Goal: Transaction & Acquisition: Purchase product/service

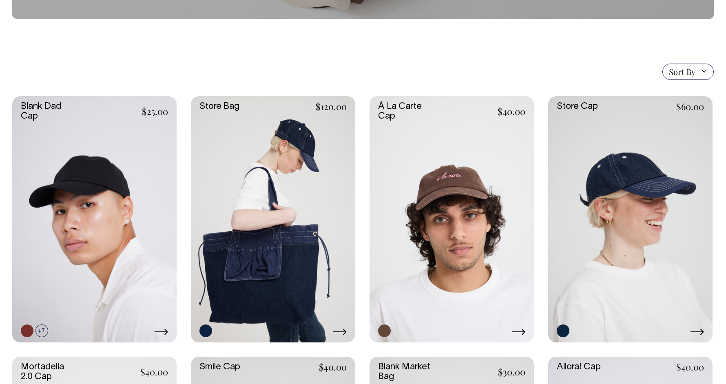
scroll to position [155, 0]
click at [110, 185] on link at bounding box center [94, 219] width 164 height 247
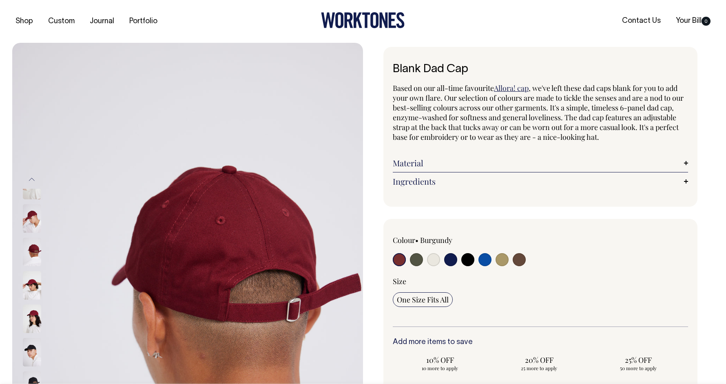
drag, startPoint x: 49, startPoint y: 193, endPoint x: 32, endPoint y: 243, distance: 52.7
click at [32, 243] on div at bounding box center [42, 251] width 41 height 33
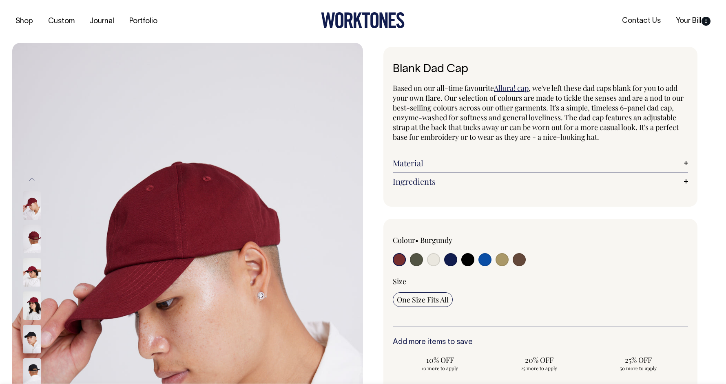
click at [31, 272] on img at bounding box center [32, 272] width 18 height 29
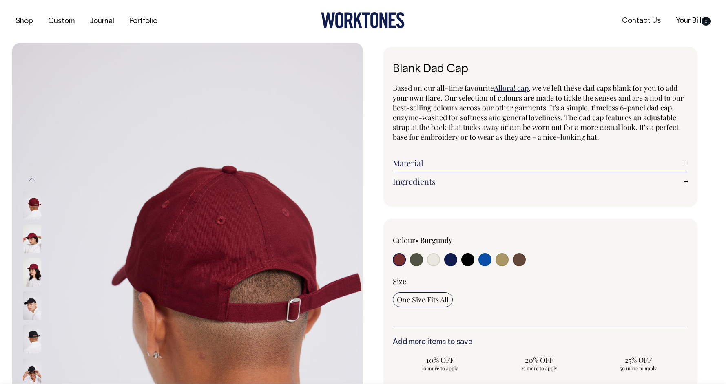
click at [33, 276] on img at bounding box center [32, 272] width 18 height 29
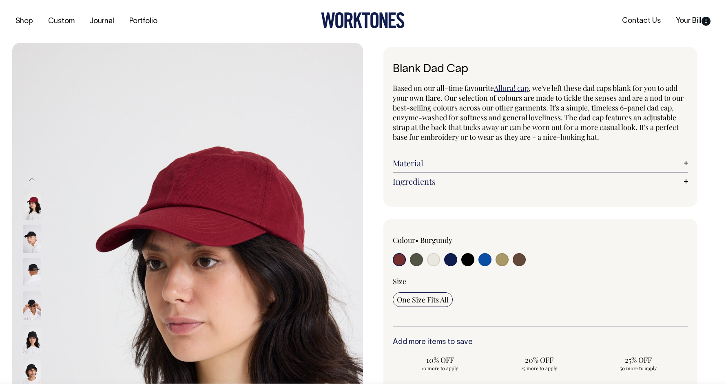
click at [421, 257] on input "radio" at bounding box center [416, 259] width 13 height 13
radio input "true"
select select "Olive"
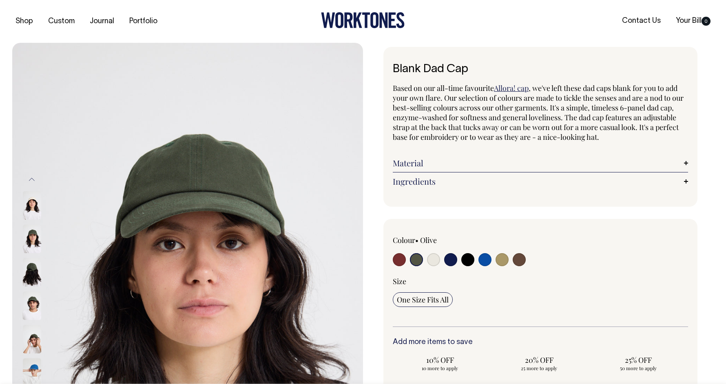
click at [169, 216] on img at bounding box center [187, 306] width 351 height 526
